Goal: Communication & Community: Share content

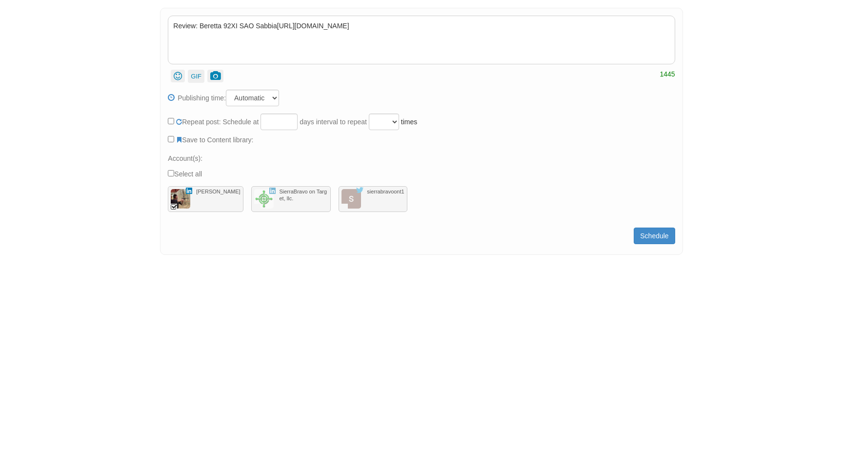
click at [291, 204] on div "SierraBravo on Target, llc." at bounding box center [291, 199] width 80 height 26
click at [345, 203] on div at bounding box center [351, 199] width 20 height 20
click at [192, 141] on label "Save to Content library:" at bounding box center [214, 140] width 77 height 10
click at [174, 141] on input "Save to Content library:" at bounding box center [171, 139] width 6 height 6
checkbox input "true"
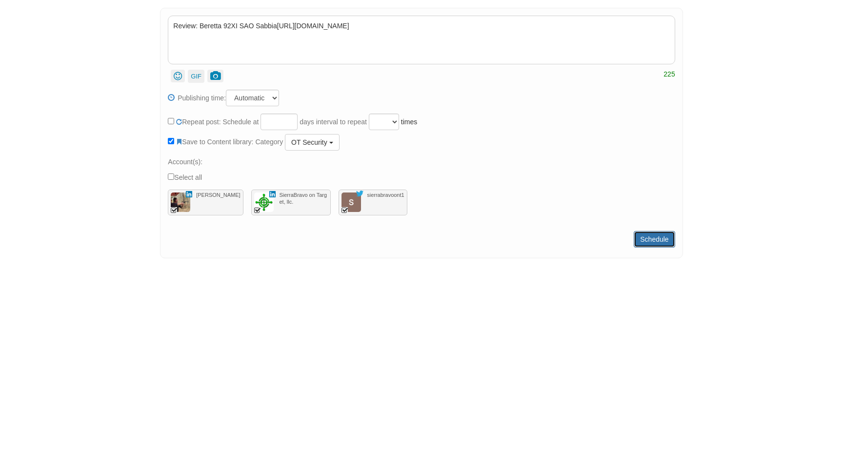
click at [645, 233] on button "Schedule" at bounding box center [653, 239] width 41 height 17
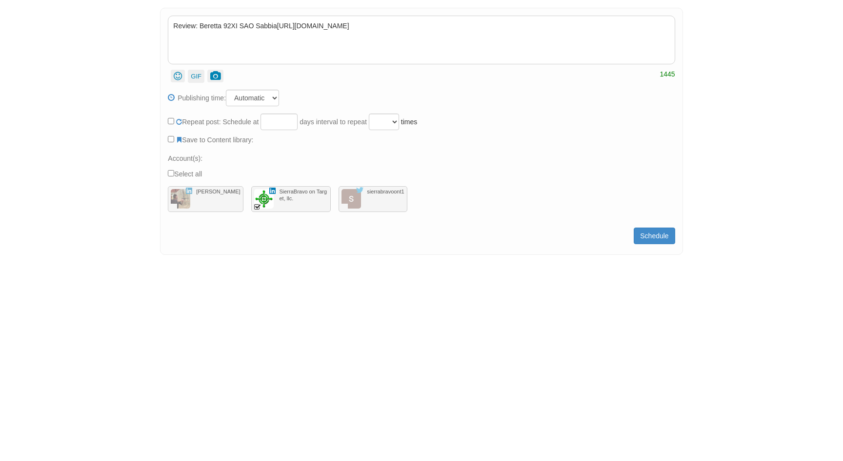
click at [163, 171] on div "Review: Beretta 92XI SAO Sabbia https://www.ssusa.org/content/review-beretta-92…" at bounding box center [421, 131] width 522 height 247
click at [171, 174] on input "Select all" at bounding box center [171, 173] width 6 height 6
checkbox input "true"
click at [661, 237] on span "Schedule" at bounding box center [654, 236] width 28 height 8
click at [260, 205] on div "SierraBravo on Target, llc." at bounding box center [291, 199] width 80 height 26
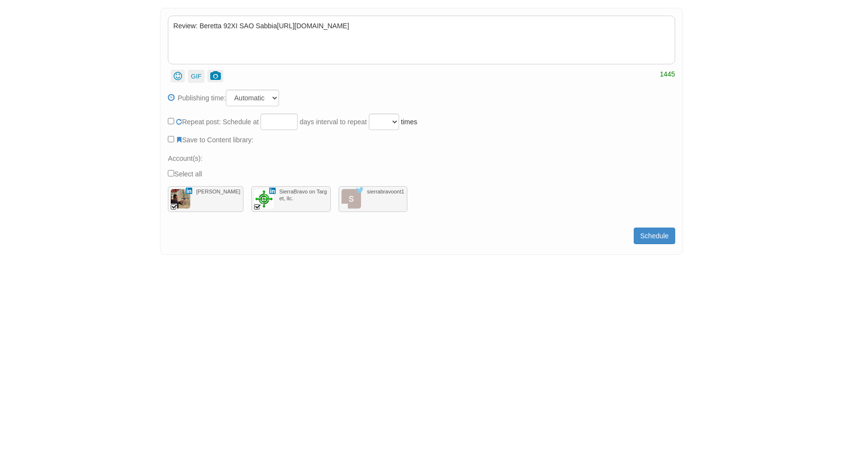
click at [338, 209] on div "sierrabravoont1" at bounding box center [372, 199] width 68 height 26
click at [654, 232] on span "Schedule" at bounding box center [654, 236] width 28 height 8
click at [173, 138] on input "Save to Content library:" at bounding box center [171, 139] width 6 height 6
checkbox input "true"
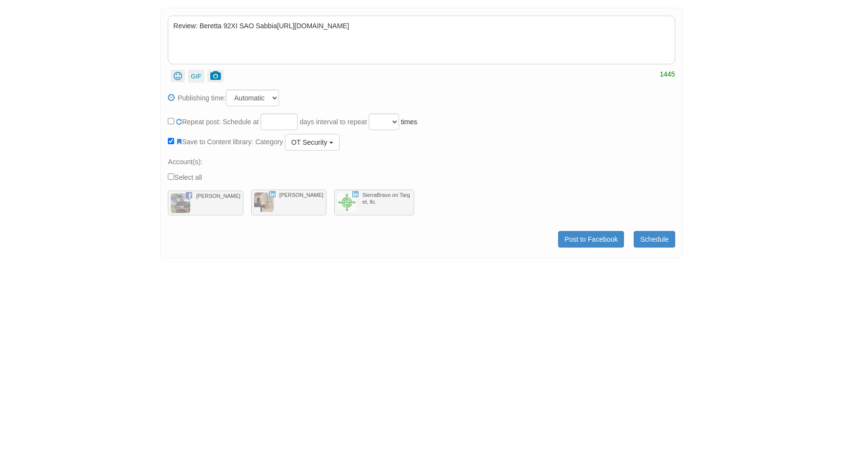
click at [177, 176] on label "Select all" at bounding box center [185, 177] width 34 height 11
click at [174, 176] on input "Select all" at bounding box center [171, 177] width 6 height 6
checkbox input "true"
click at [594, 239] on link "Post to Facebook" at bounding box center [591, 239] width 66 height 17
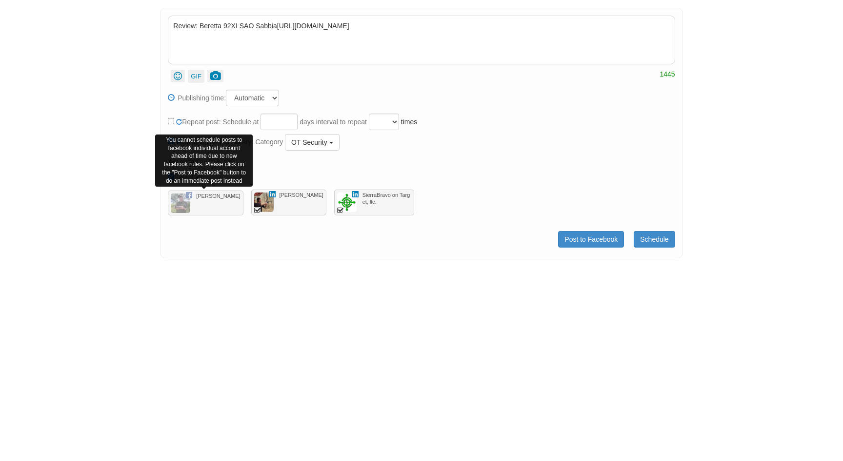
click at [213, 200] on div "[PERSON_NAME]" at bounding box center [208, 206] width 81 height 31
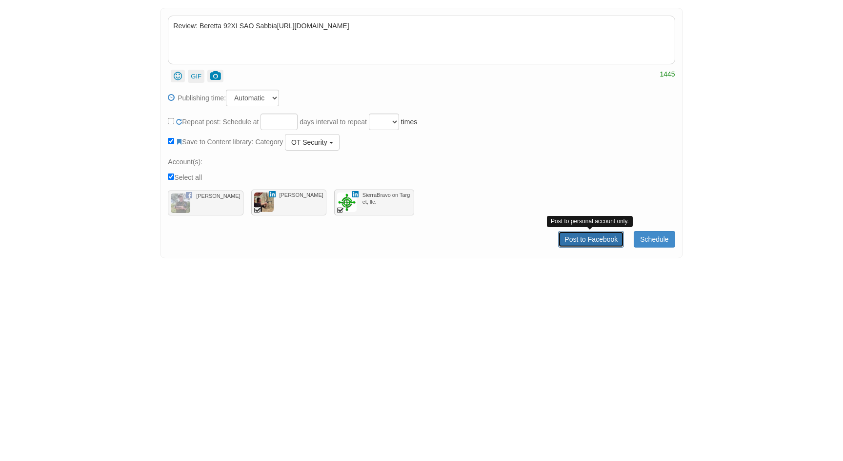
click at [591, 240] on link "Post to Facebook" at bounding box center [591, 239] width 66 height 17
click at [212, 204] on div "[PERSON_NAME]" at bounding box center [208, 206] width 81 height 31
click at [607, 255] on div "Review: Beretta 92XI SAO Sabbia https://www.ssusa.org/content/review-beretta-92…" at bounding box center [421, 133] width 522 height 251
click at [593, 246] on link "Post to Facebook" at bounding box center [591, 239] width 66 height 17
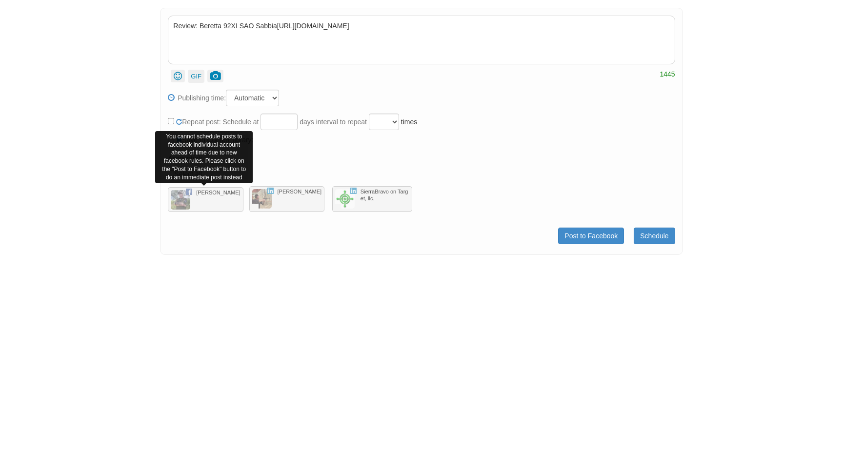
click at [201, 196] on div "[PERSON_NAME]" at bounding box center [208, 202] width 81 height 31
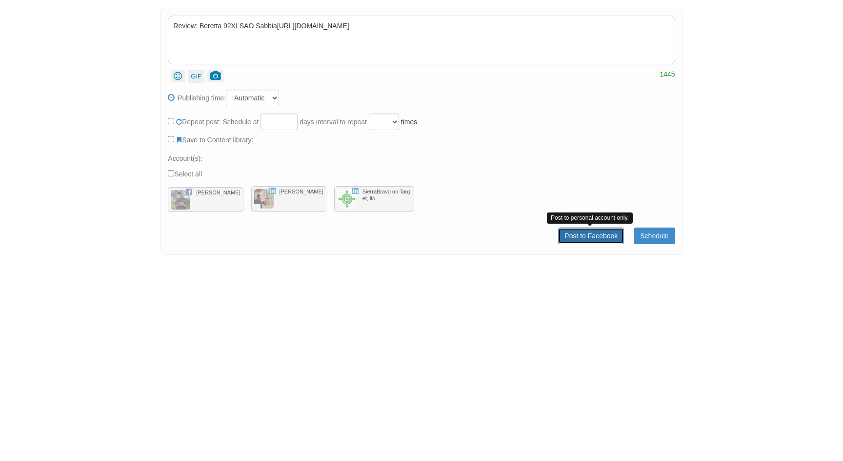
click at [578, 236] on link "Post to Facebook" at bounding box center [591, 236] width 66 height 17
click at [584, 235] on link "Post to Facebook" at bounding box center [591, 236] width 66 height 17
